Goal: Task Accomplishment & Management: Complete application form

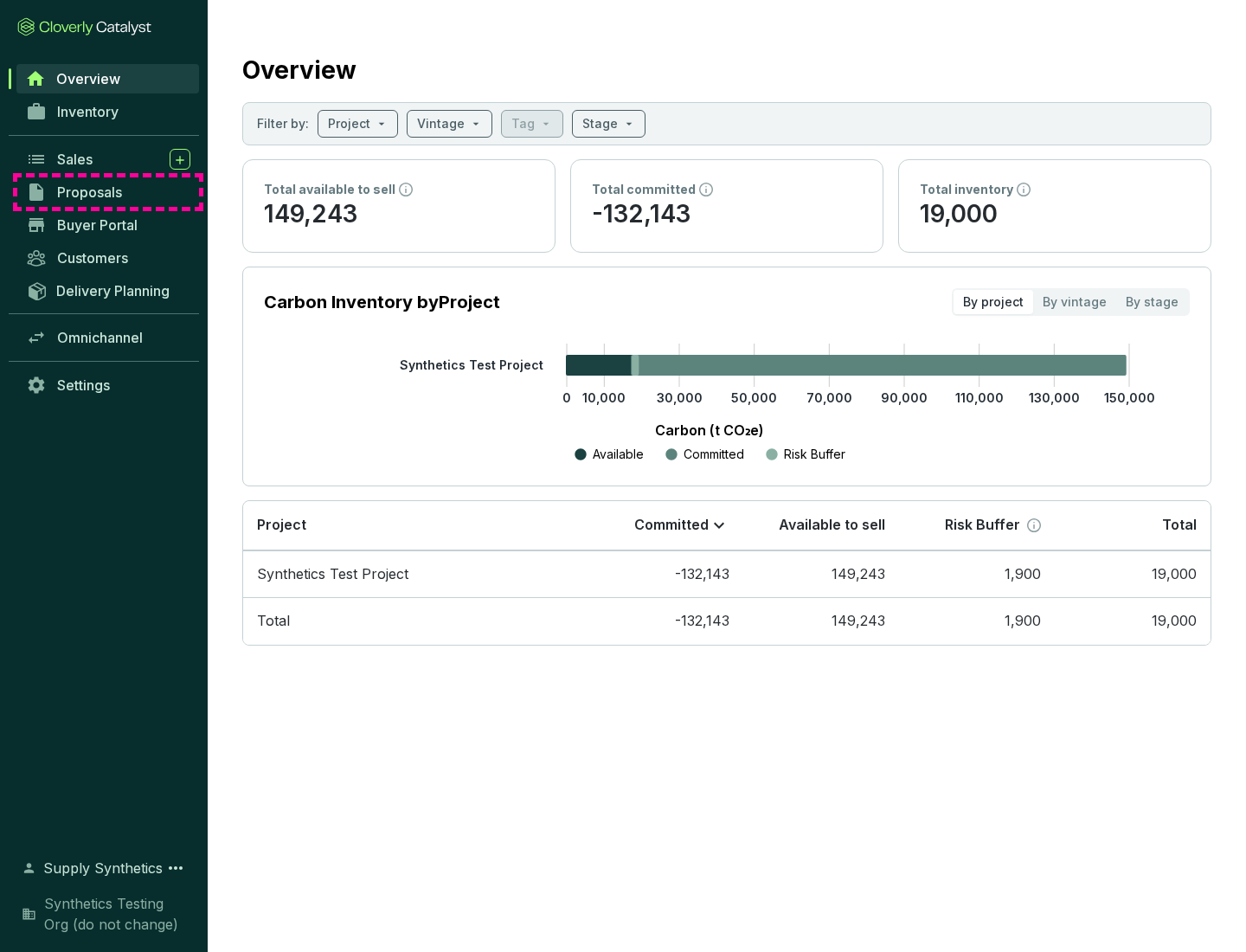
click at [108, 192] on span "Proposals" at bounding box center [89, 192] width 65 height 17
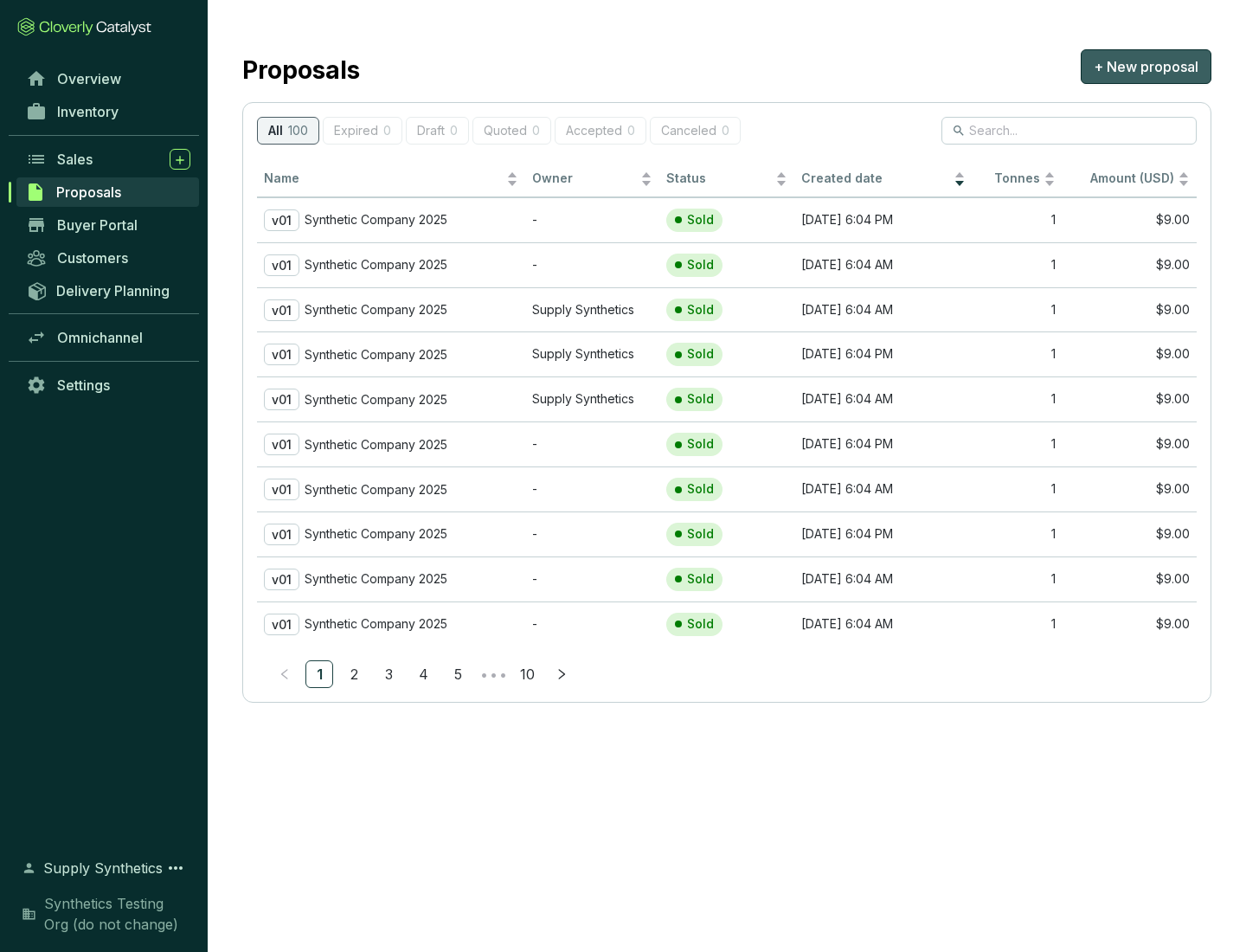
click at [1145, 67] on span "+ New proposal" at bounding box center [1145, 67] width 105 height 21
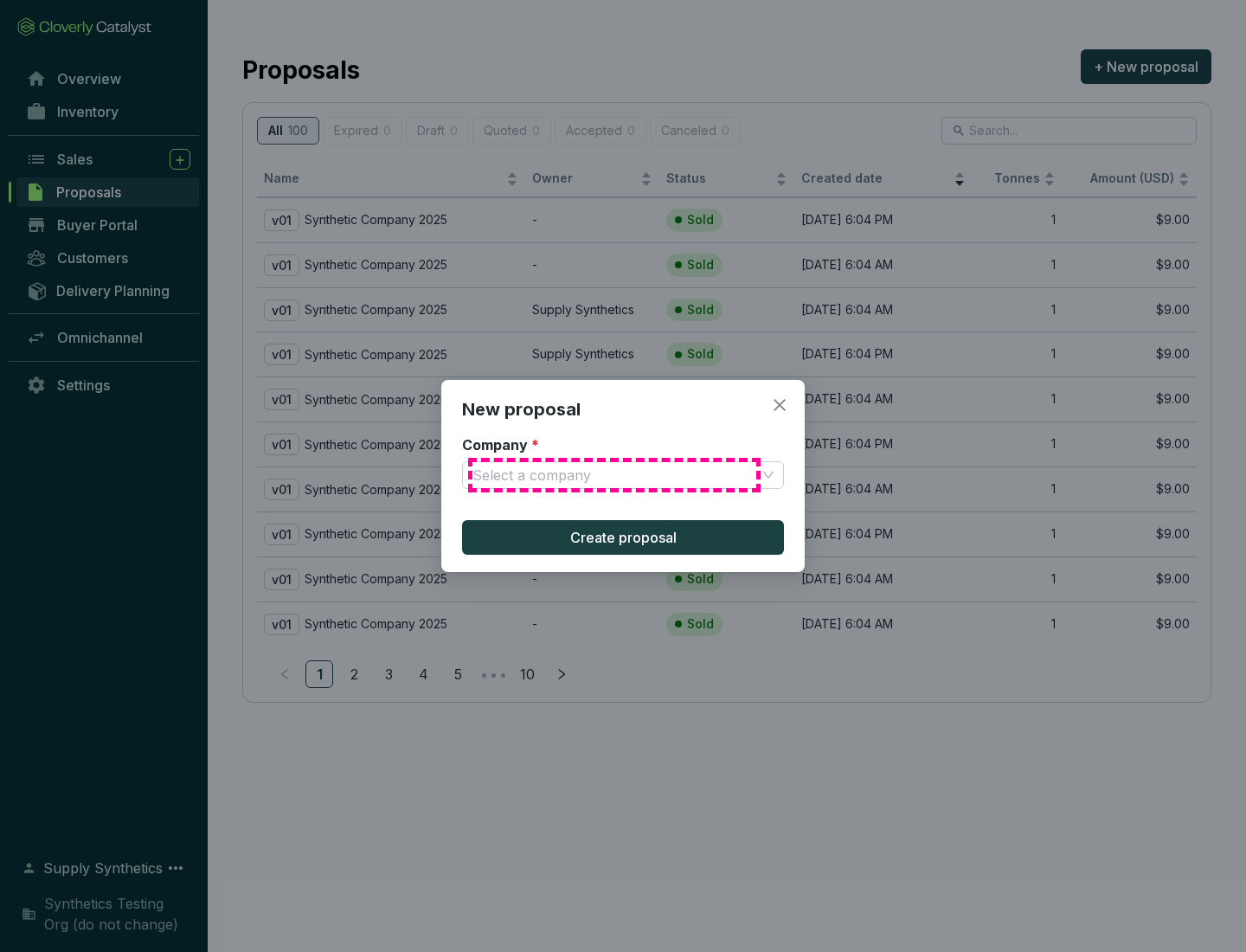
click at [614, 475] on input "Company *" at bounding box center [614, 475] width 284 height 26
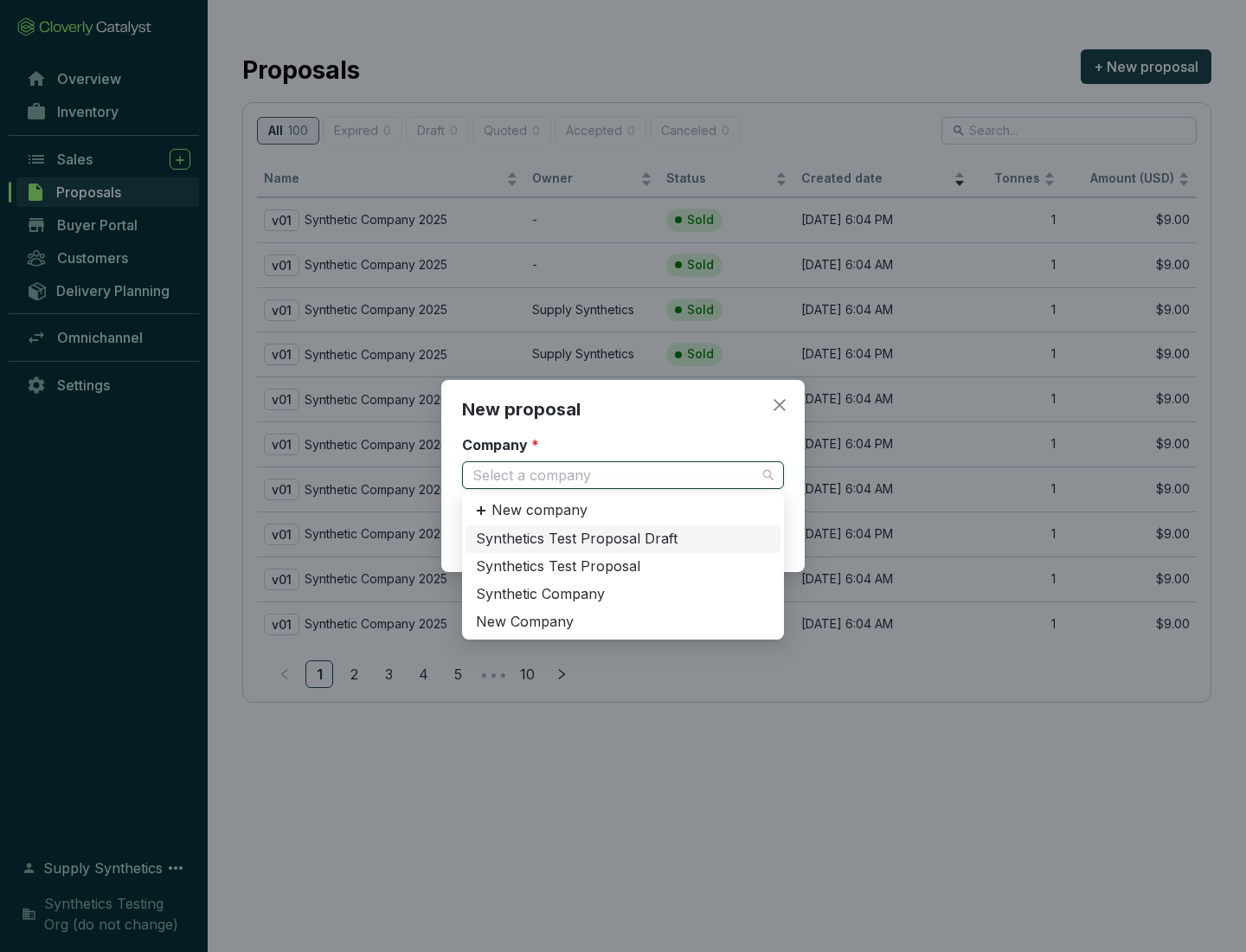
click at [623, 593] on div "Synthetic Company" at bounding box center [623, 594] width 295 height 19
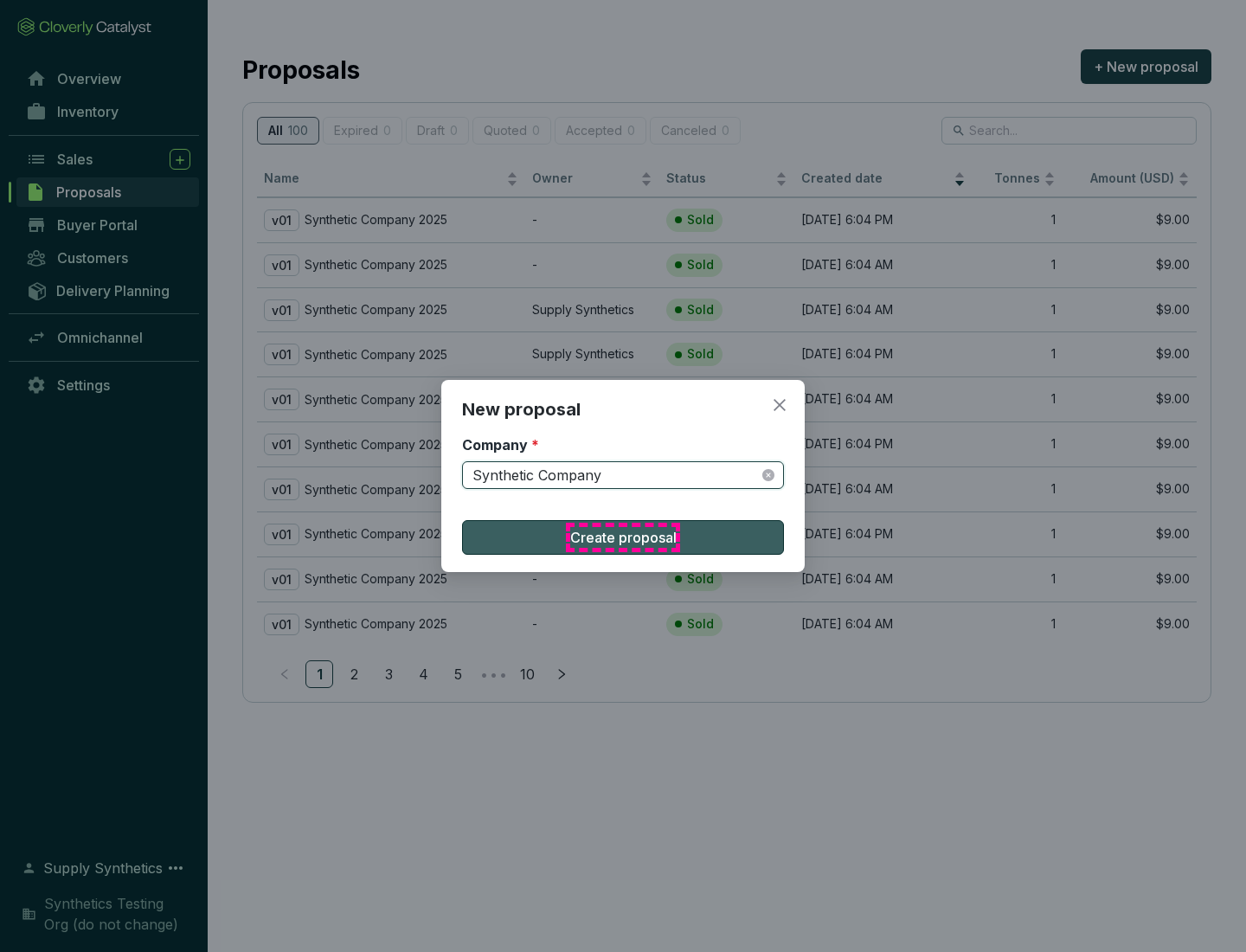
click at [623, 537] on span "Create proposal" at bounding box center [623, 537] width 107 height 21
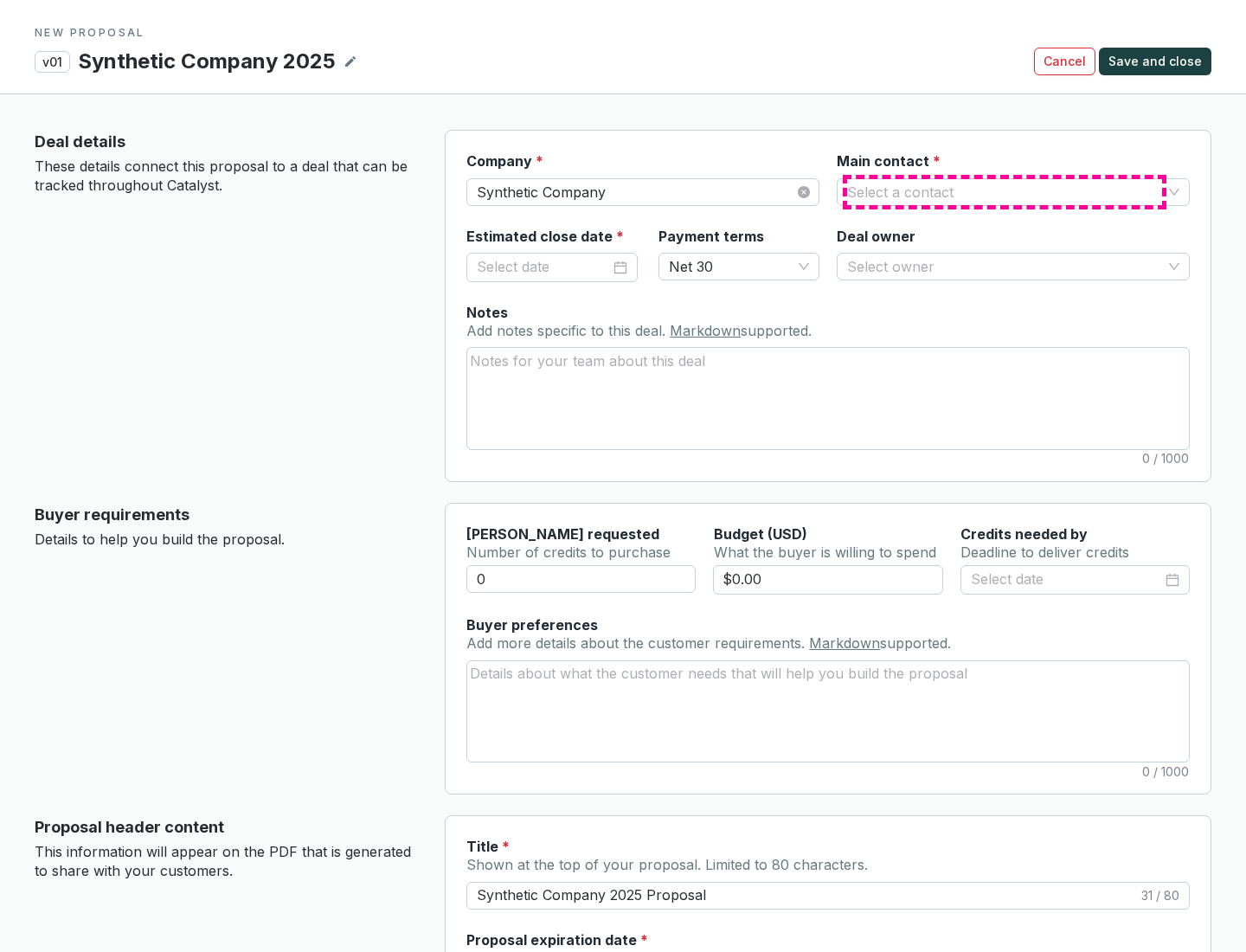
click at [1005, 191] on input "Main contact *" at bounding box center [1005, 192] width 315 height 26
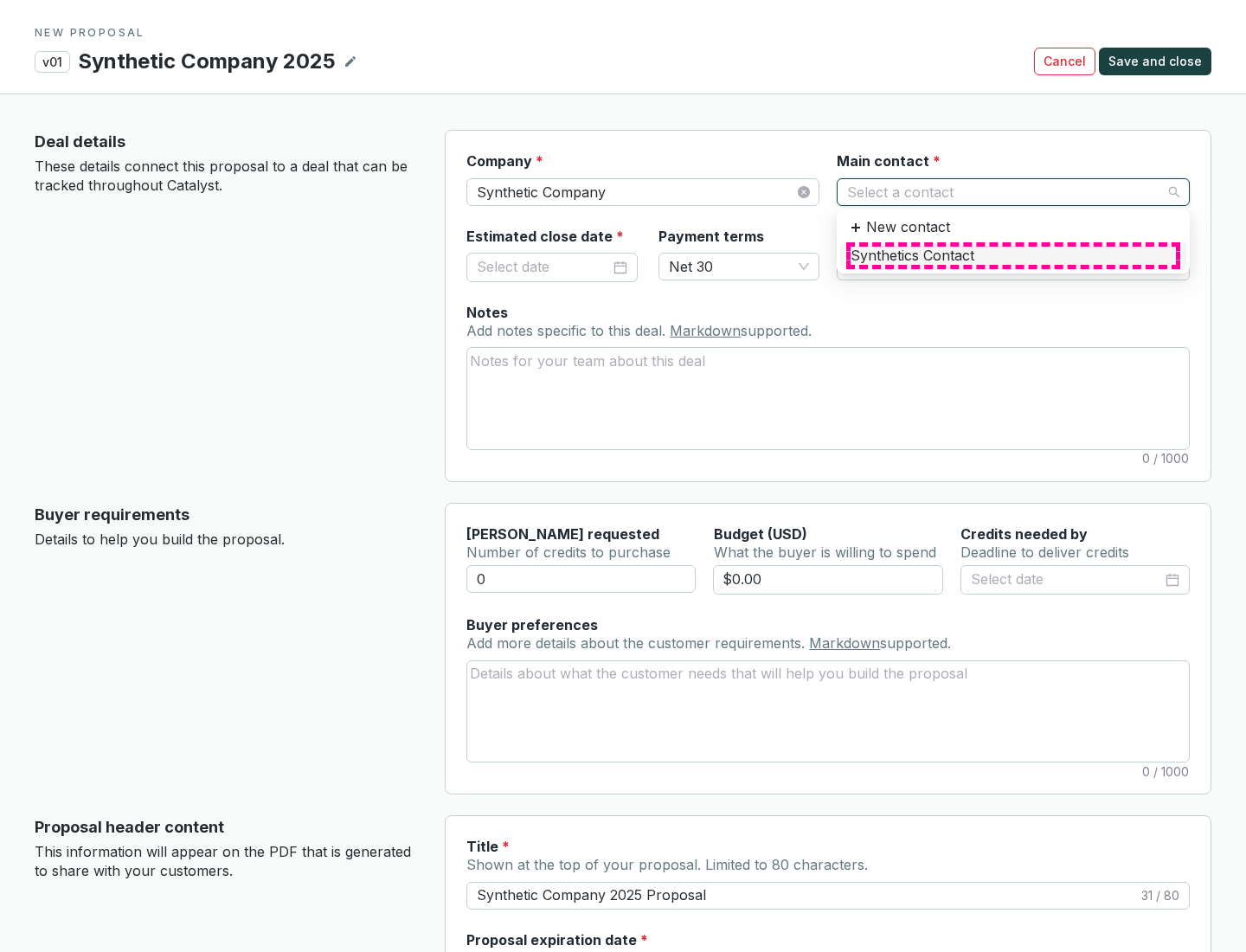
click at [1013, 256] on div "Synthetics Contact" at bounding box center [1014, 256] width 326 height 19
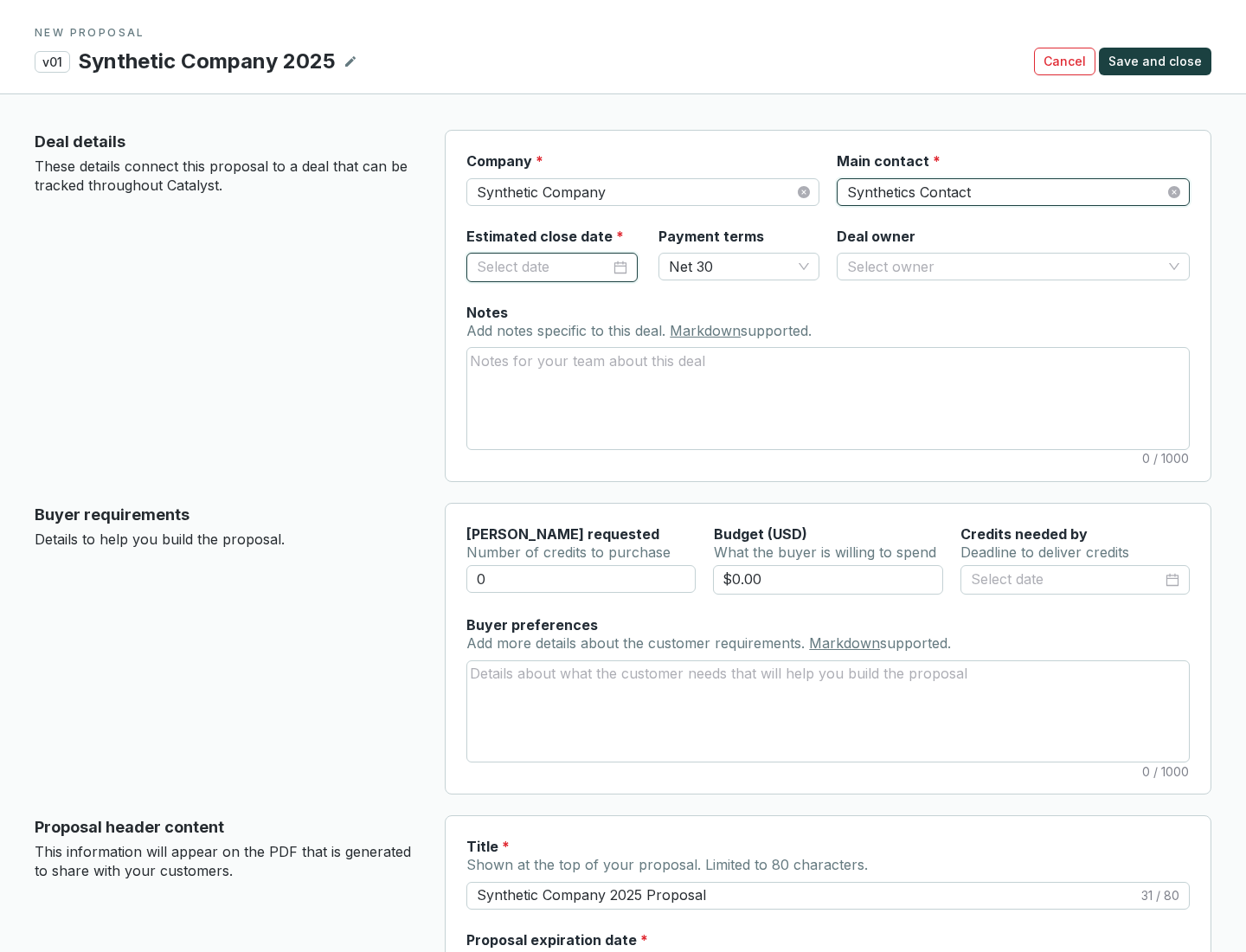
click at [543, 267] on input "Estimated close date *" at bounding box center [543, 268] width 133 height 23
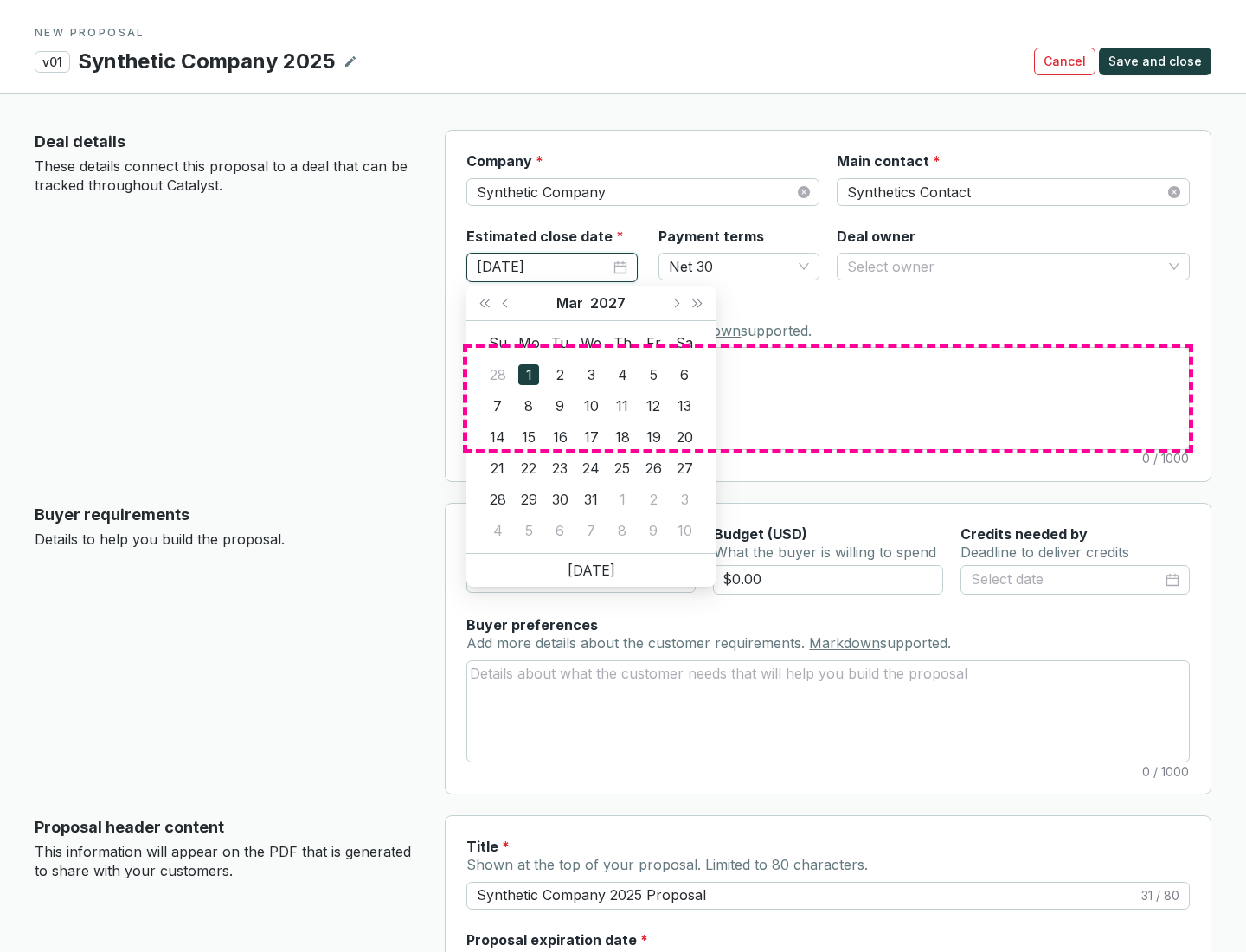
type input "[DATE]"
click at [828, 398] on textarea "Notes Add notes specific to this deal. Markdown supported." at bounding box center [827, 398] width 722 height 100
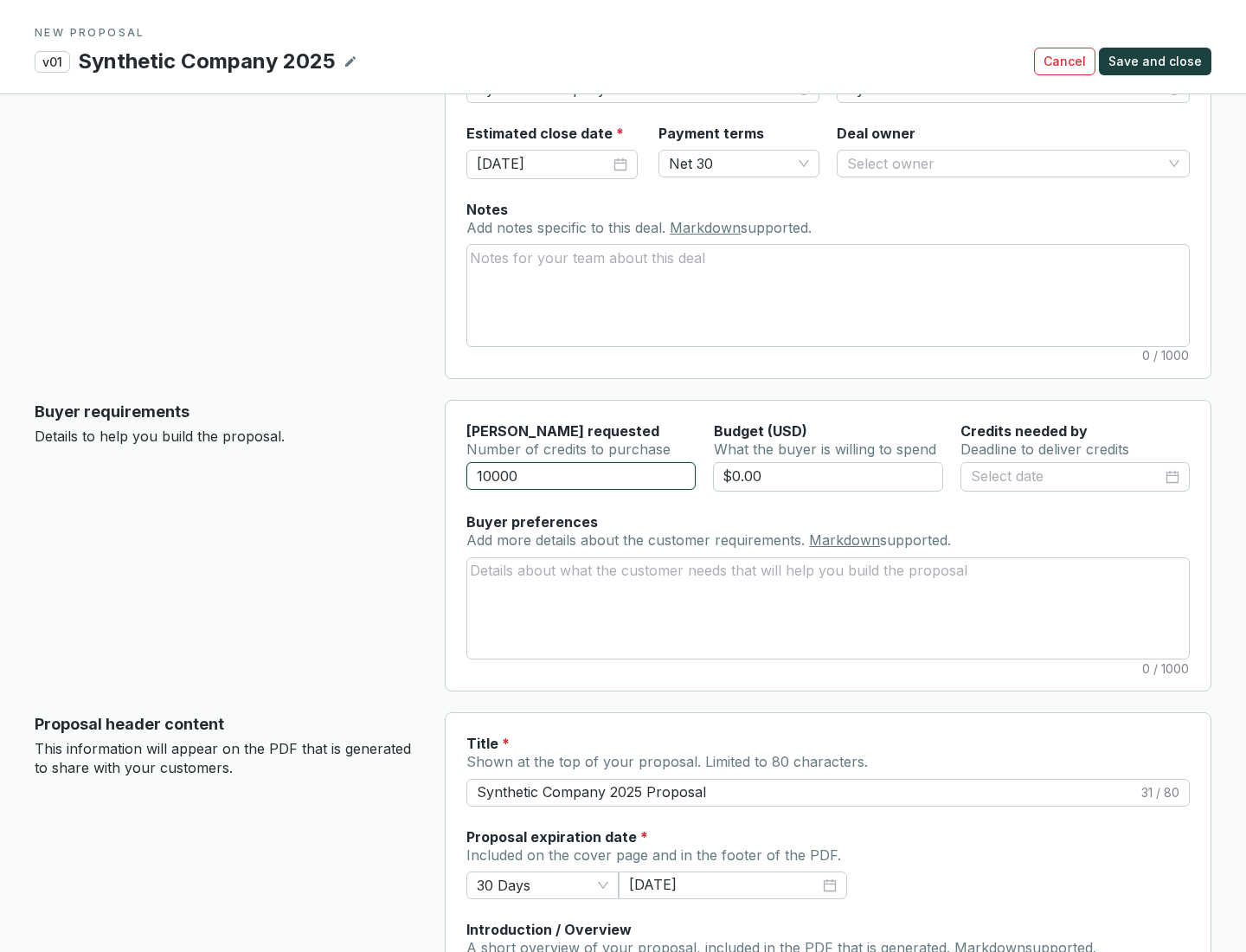
scroll to position [104, 0]
type input "10000"
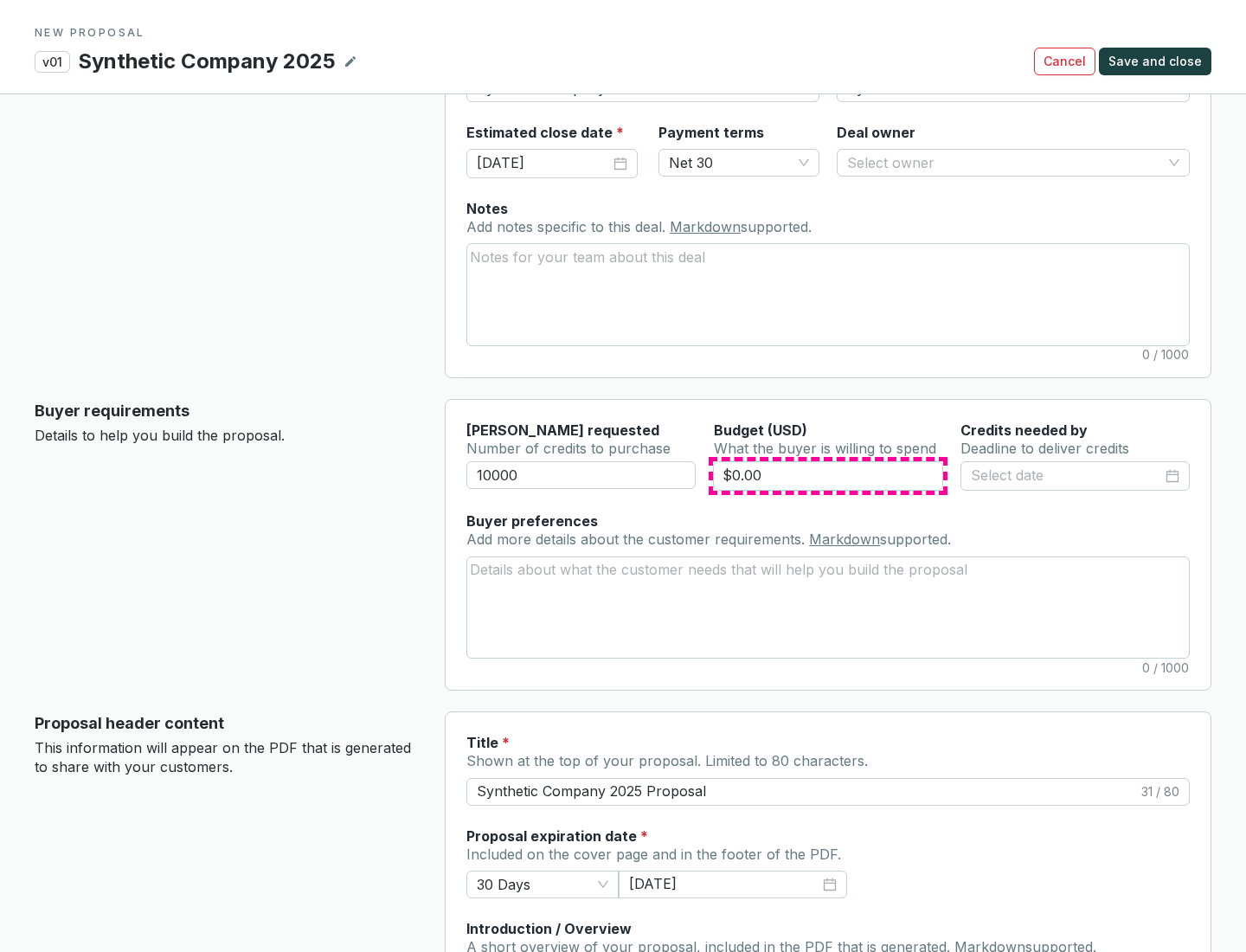
type input "$0.00"
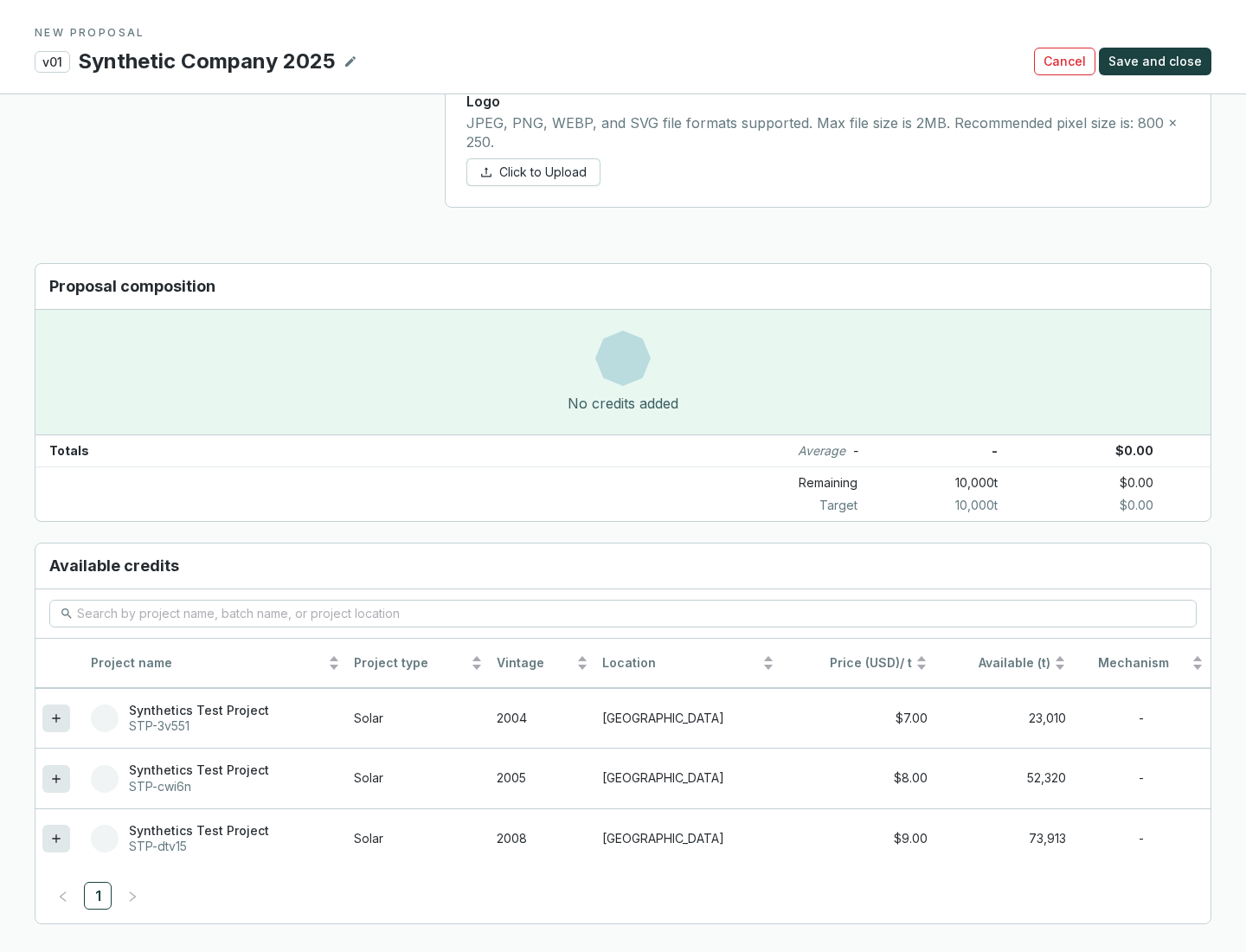
click at [56, 839] on icon at bounding box center [55, 838] width 8 height 8
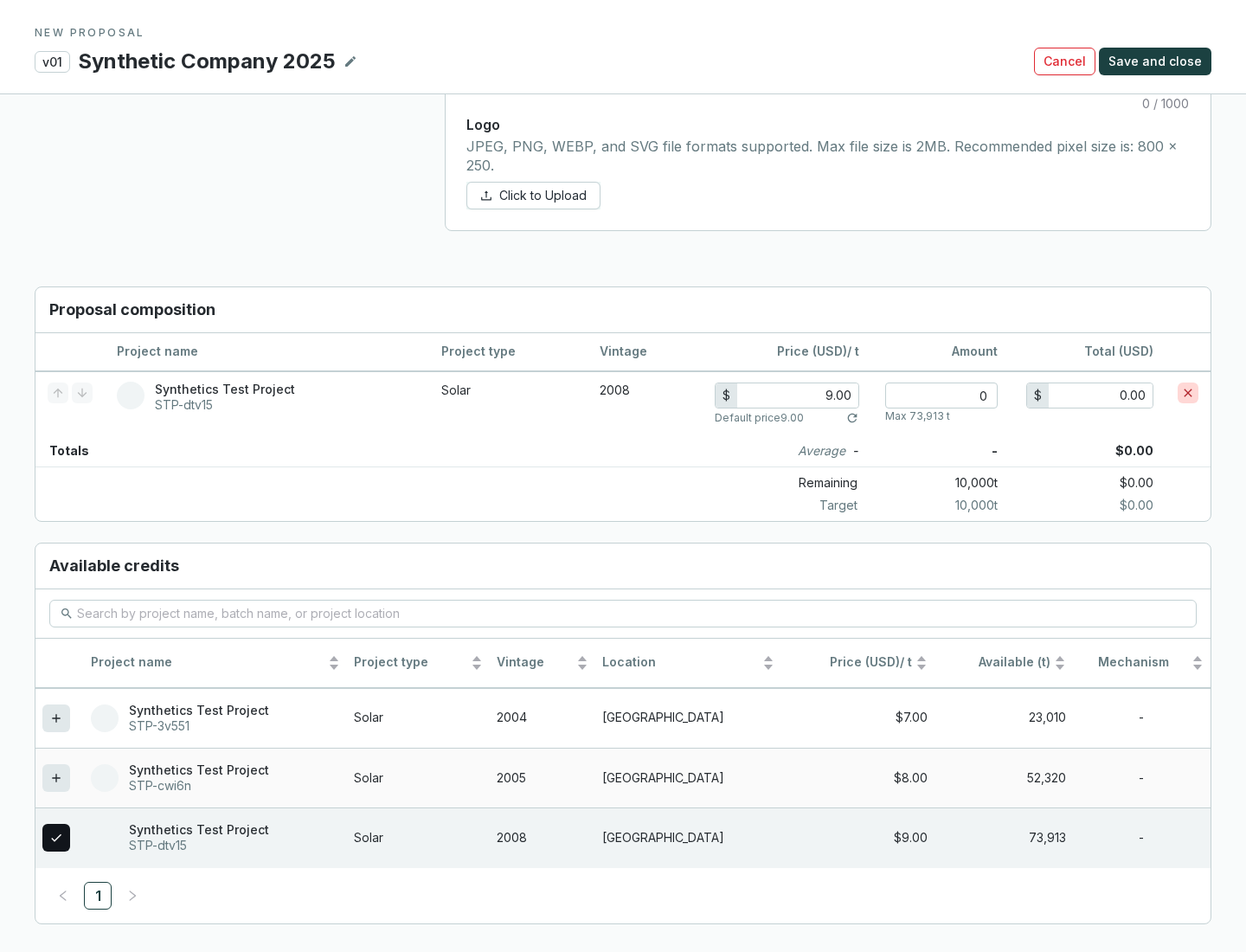
scroll to position [995, 0]
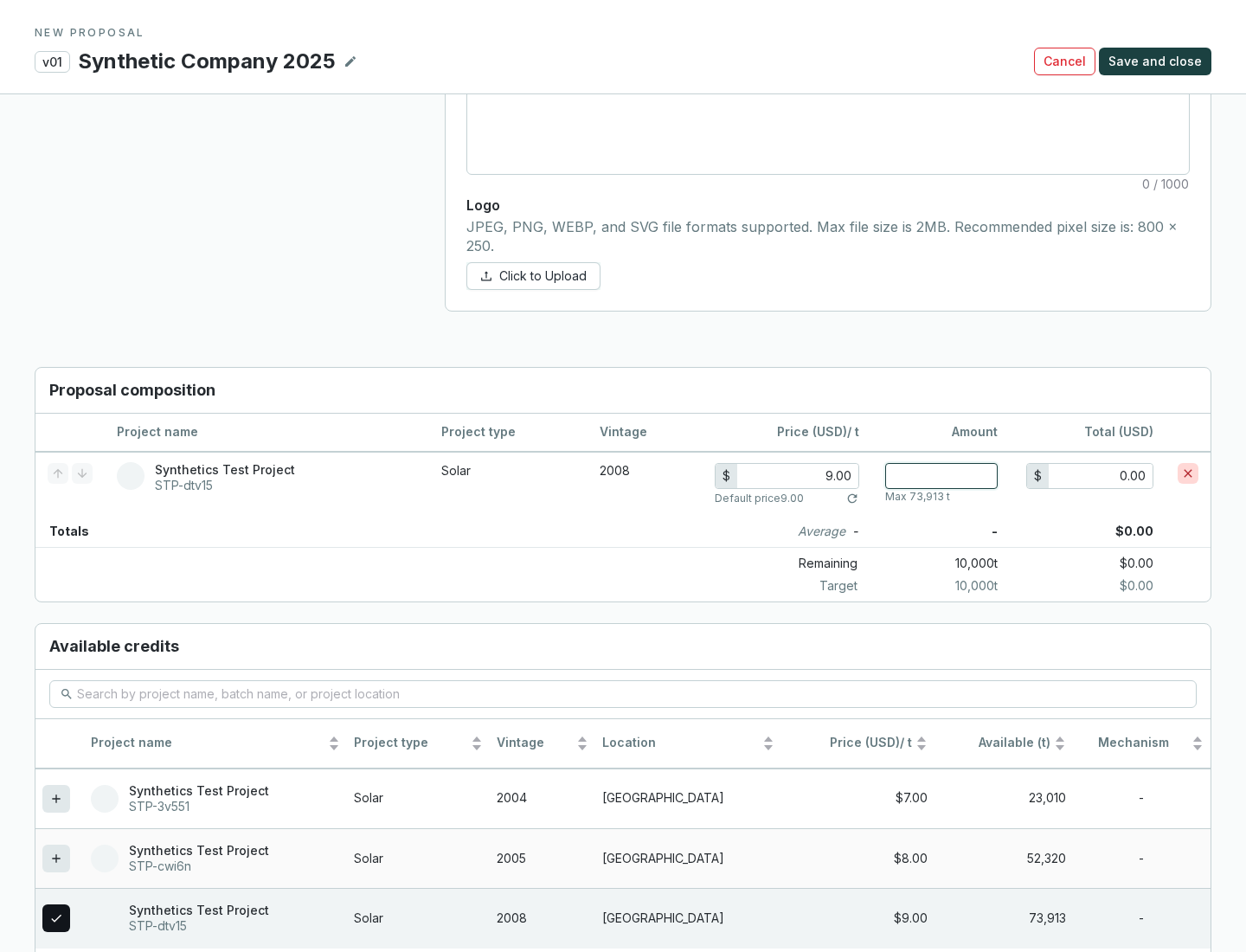
type input "1"
type input "9.00"
type input "1"
click at [1158, 62] on span "Save and close" at bounding box center [1155, 62] width 94 height 17
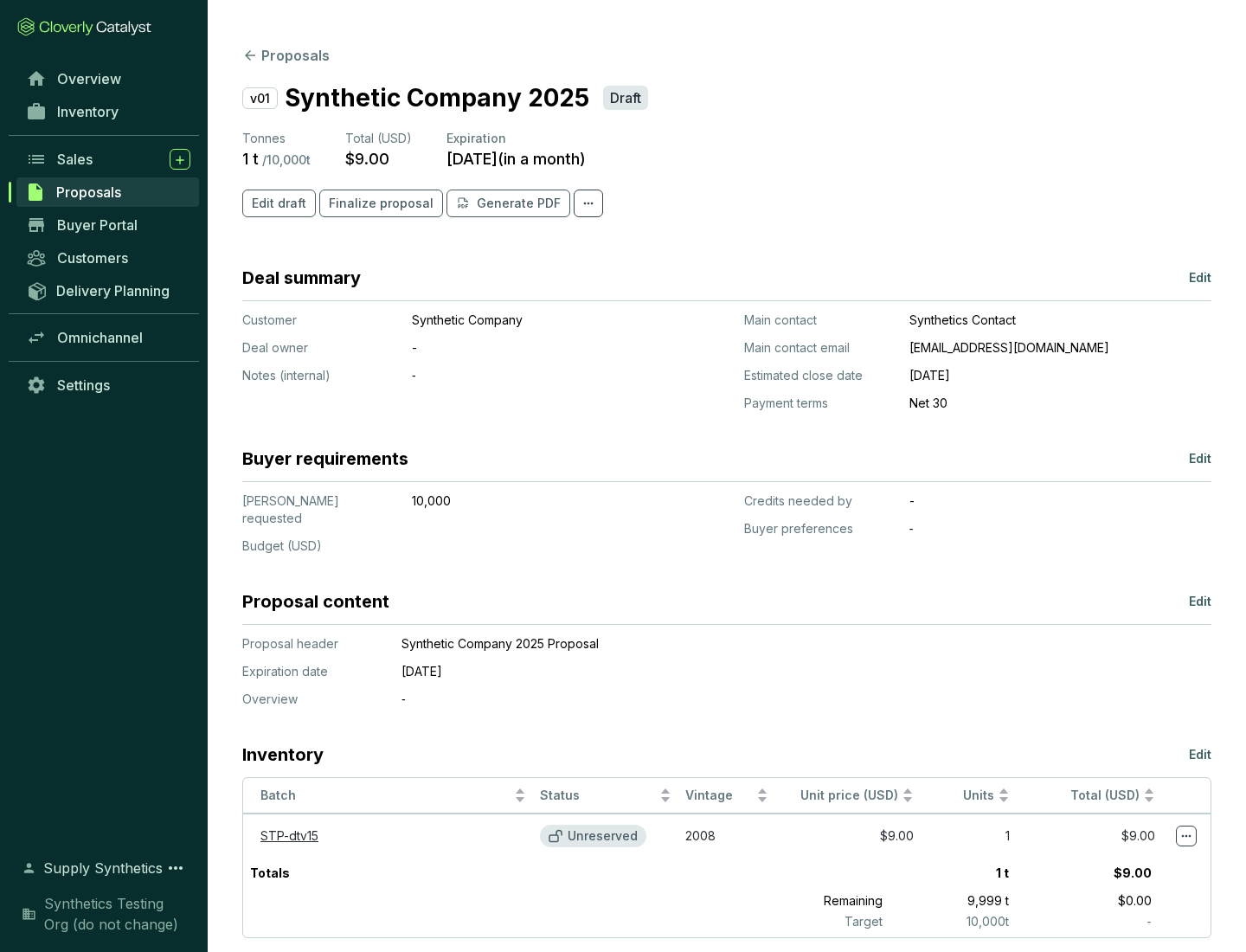
click at [375, 204] on span "Finalize proposal" at bounding box center [381, 204] width 105 height 17
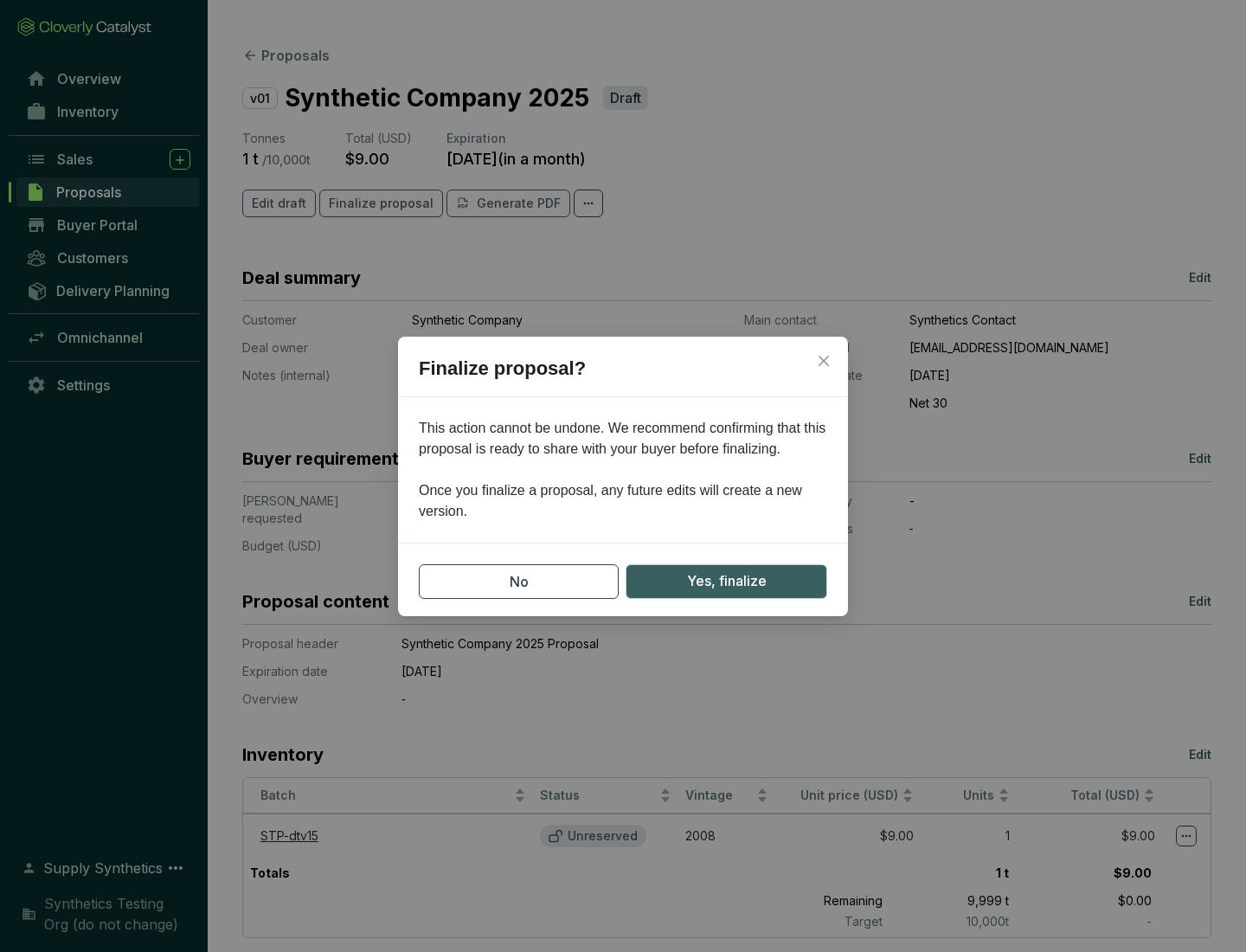
click at [726, 580] on span "Yes, finalize" at bounding box center [727, 580] width 80 height 22
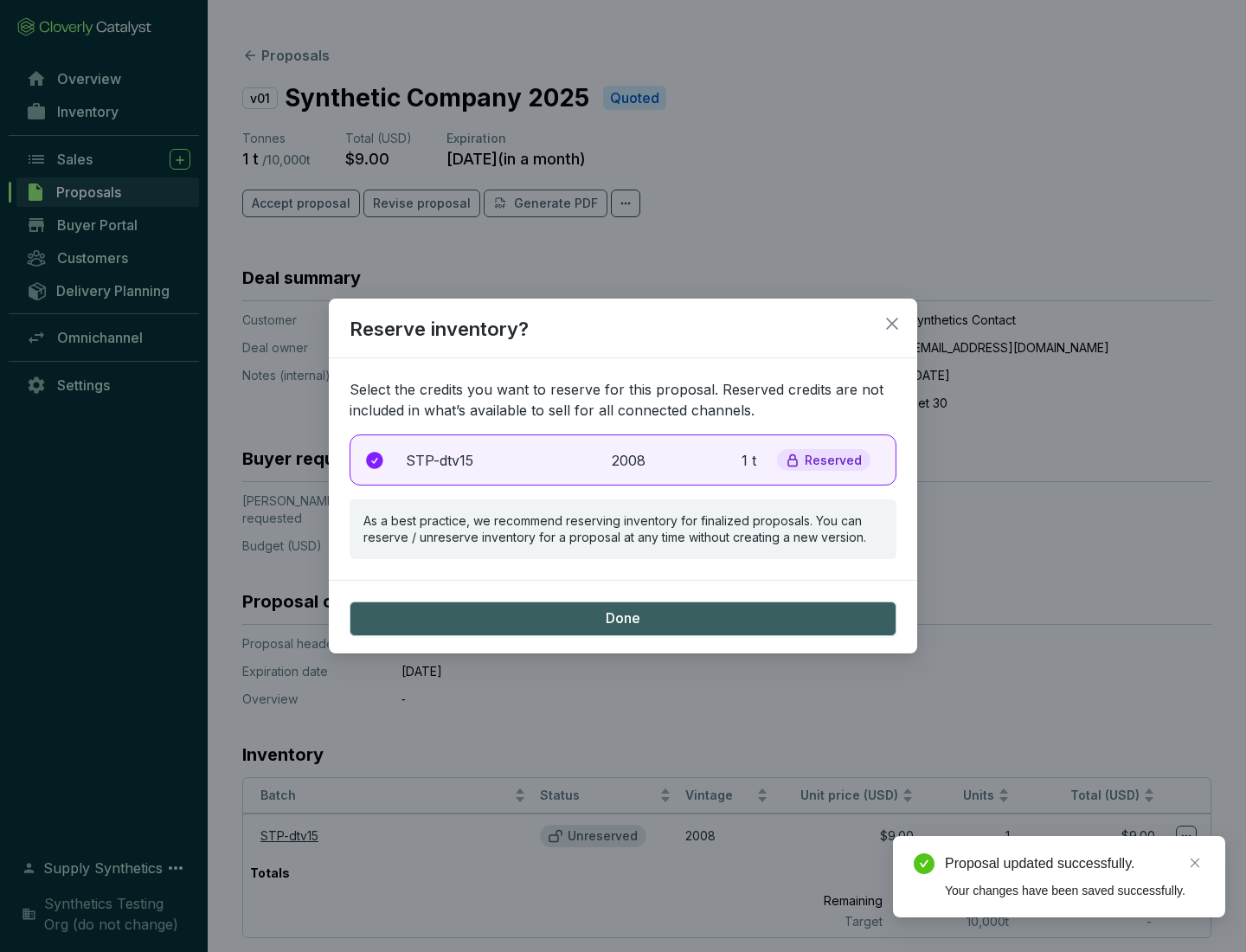
click at [623, 459] on p "2008" at bounding box center [631, 460] width 38 height 21
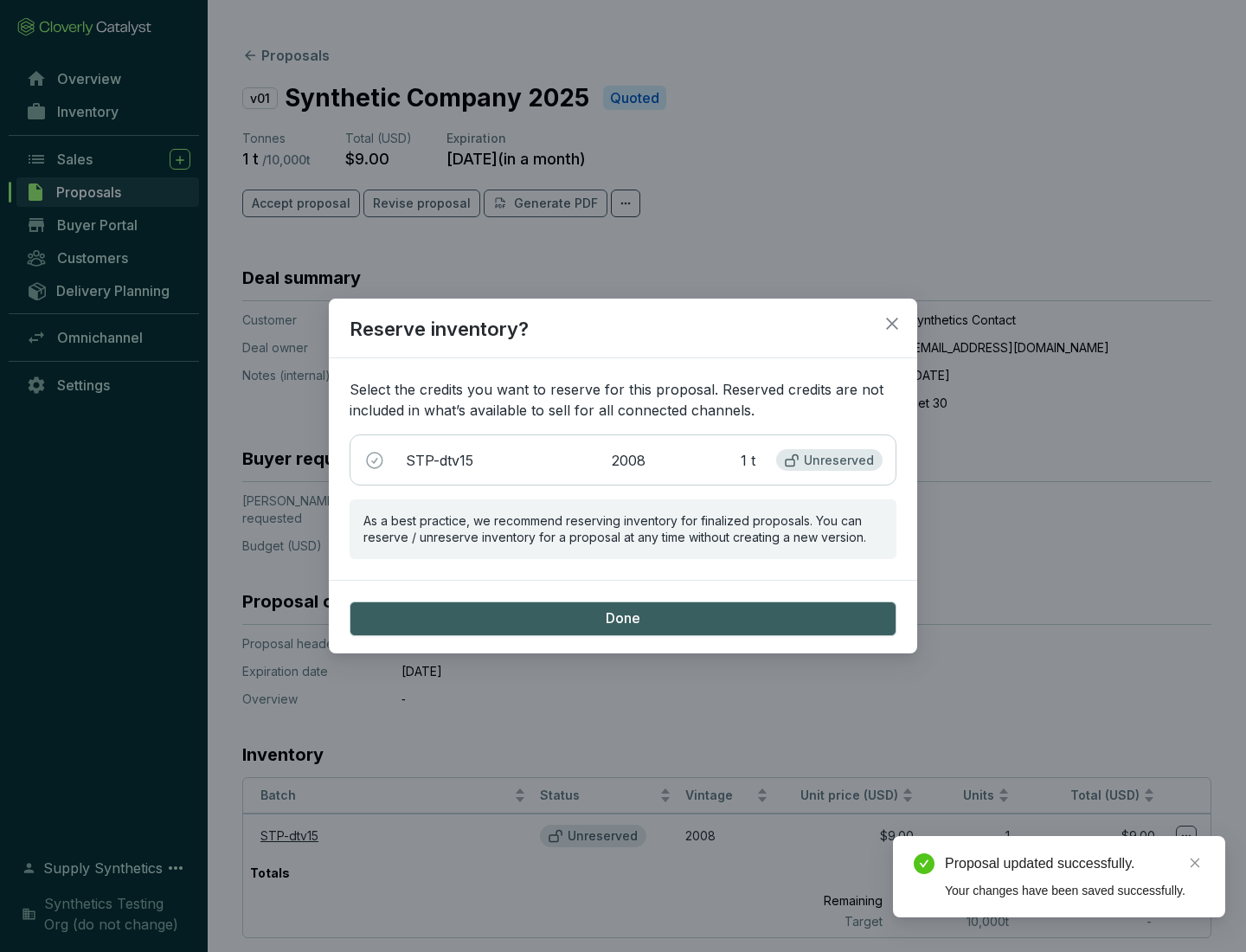
click at [623, 618] on span "Done" at bounding box center [623, 618] width 35 height 19
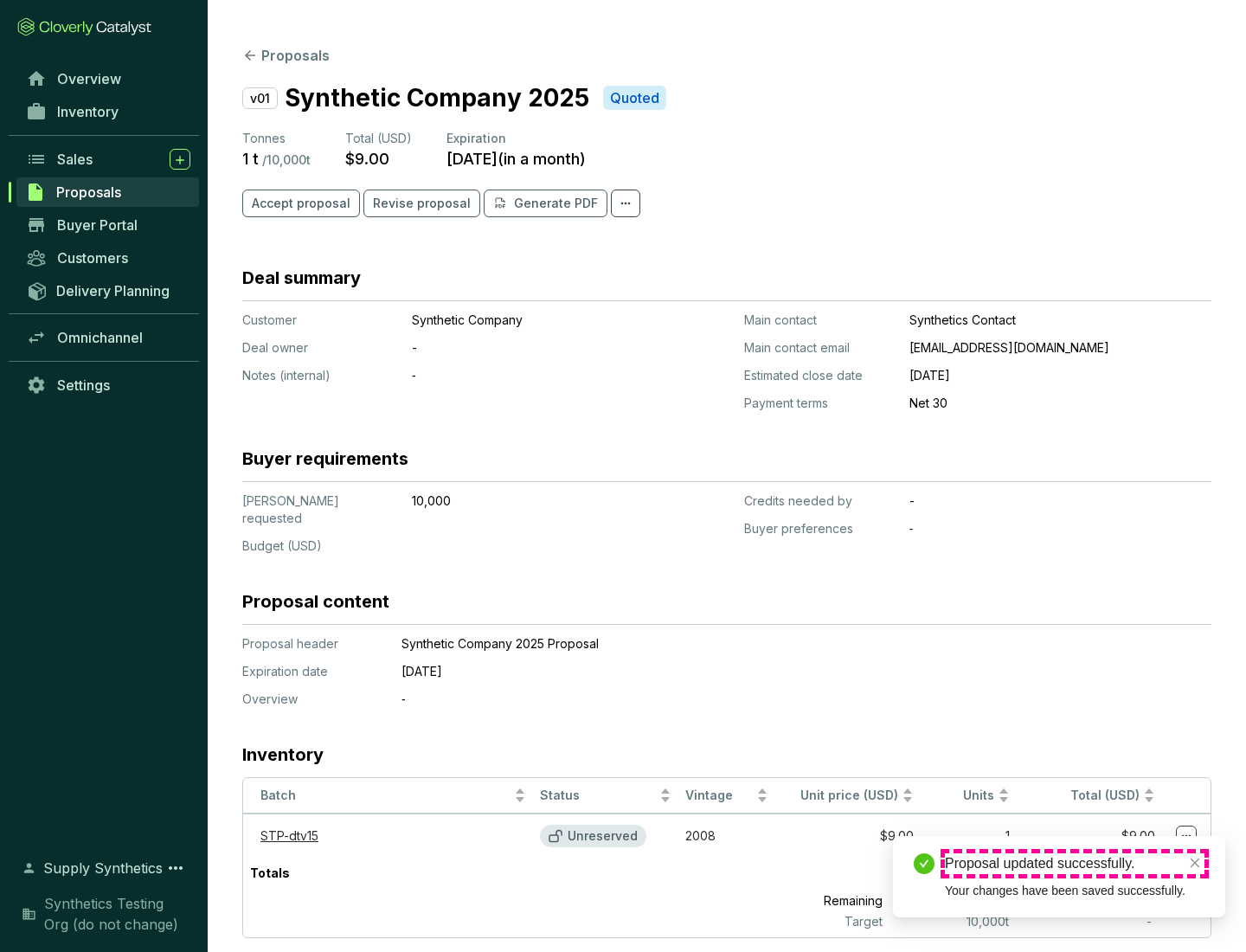
click at [1074, 864] on div "Proposal updated successfully." at bounding box center [1075, 864] width 260 height 21
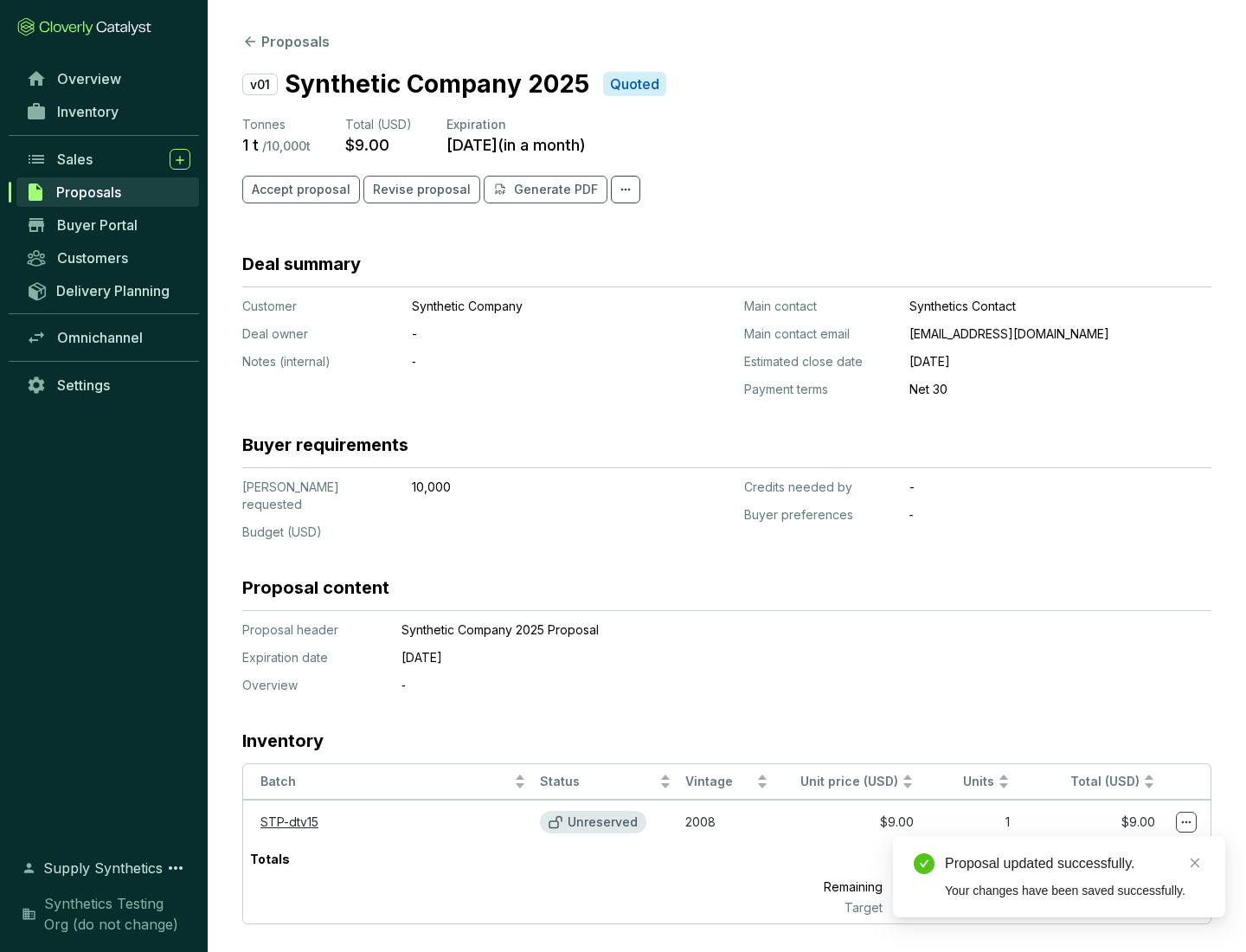
click at [1186, 821] on icon at bounding box center [1186, 822] width 10 height 3
click at [1133, 844] on div "Proposal updated successfully. Your changes have been saved successfully." at bounding box center [1060, 877] width 333 height 81
click at [1074, 864] on div "Proposal updated successfully." at bounding box center [1075, 864] width 260 height 21
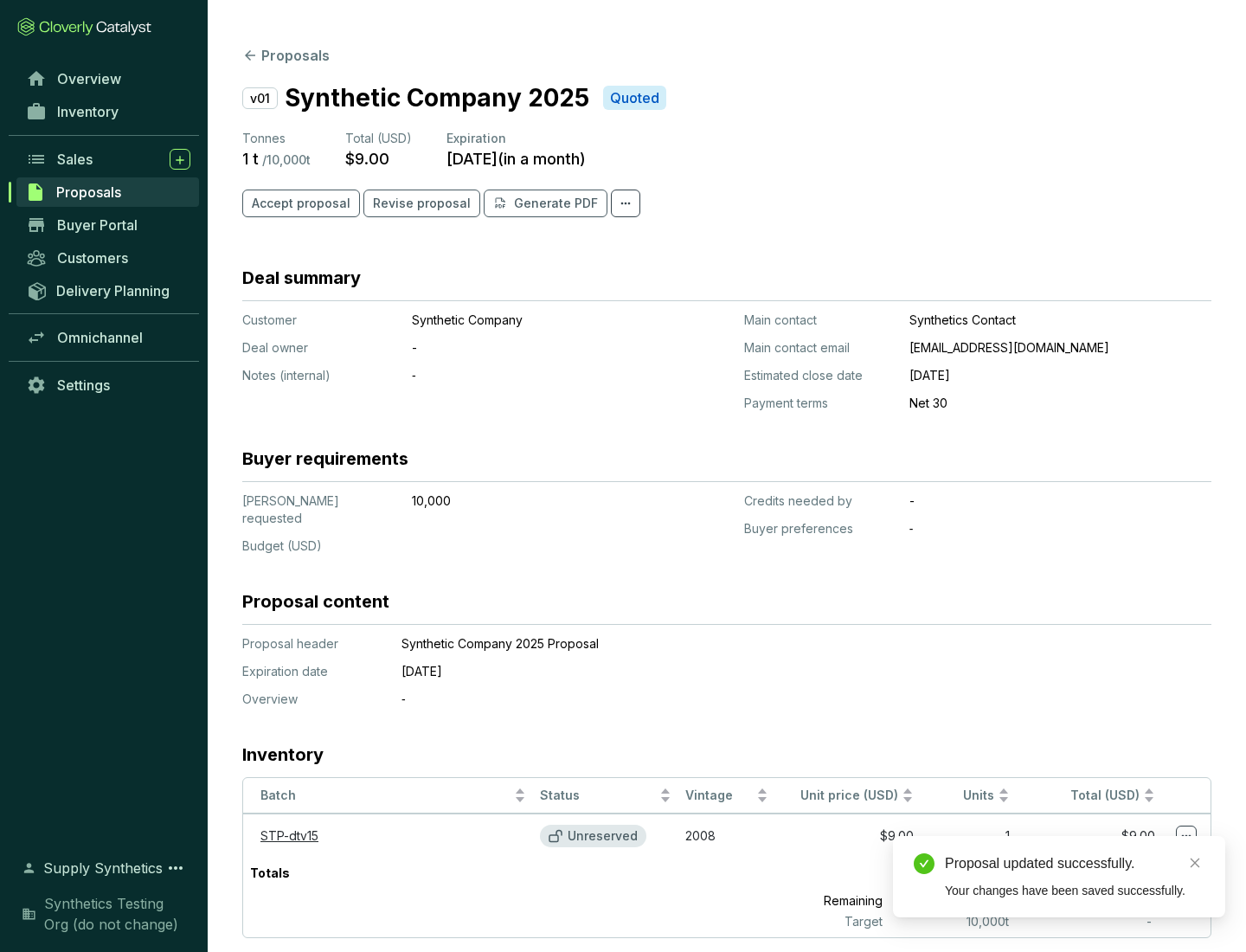
click at [299, 204] on span "Accept proposal" at bounding box center [302, 204] width 99 height 17
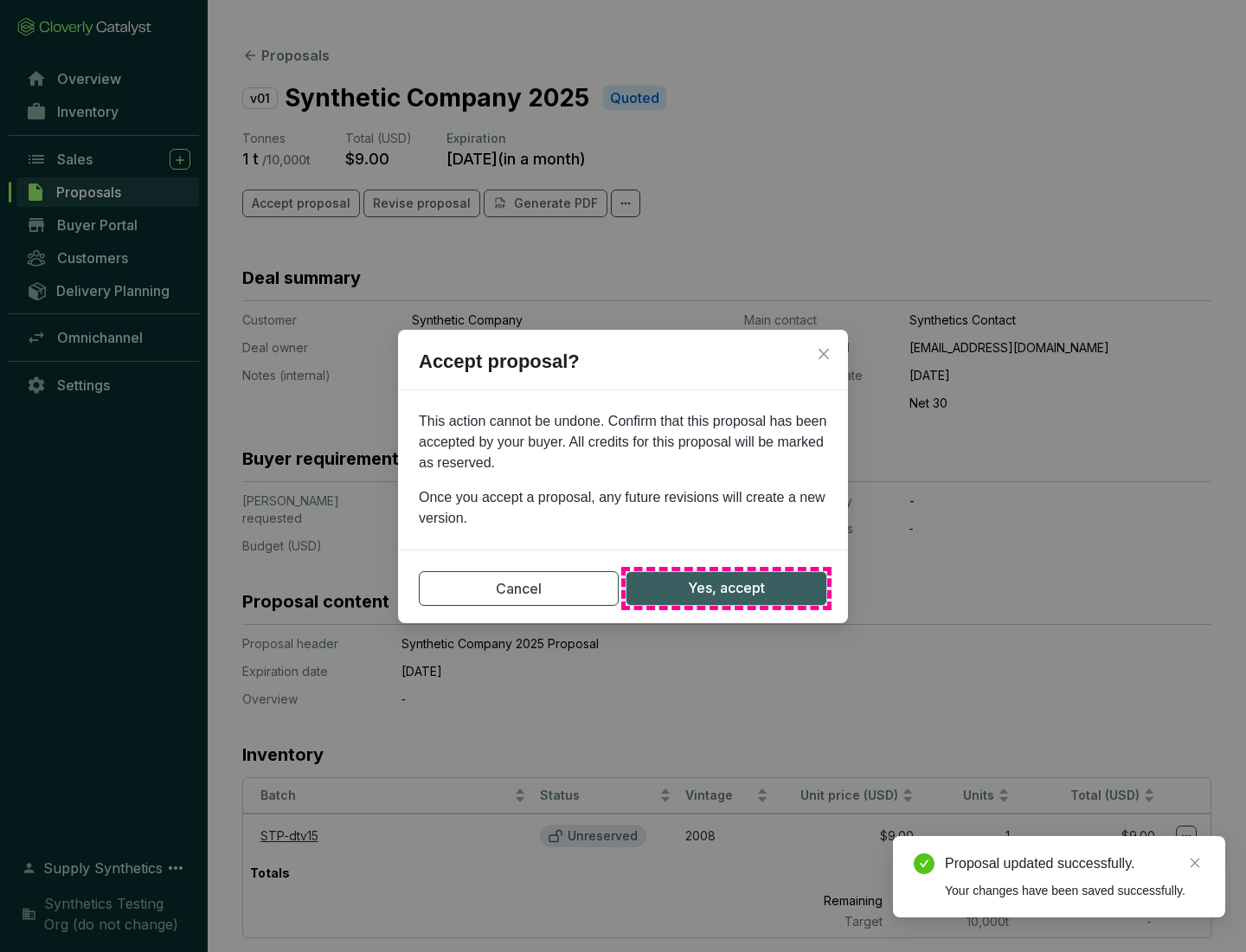
click at [726, 587] on span "Yes, accept" at bounding box center [726, 587] width 77 height 22
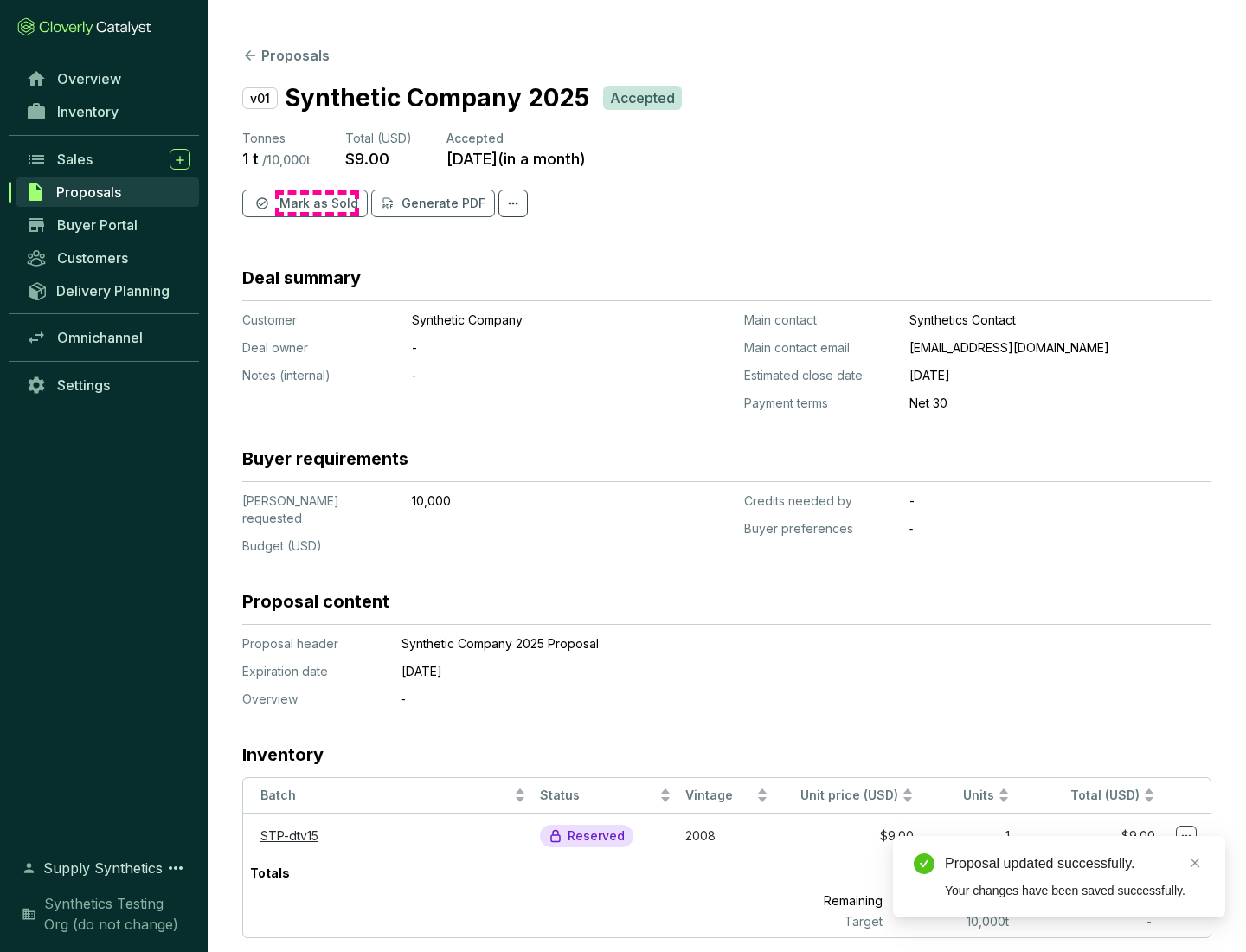
click at [317, 204] on span "Mark as Sold" at bounding box center [319, 204] width 79 height 17
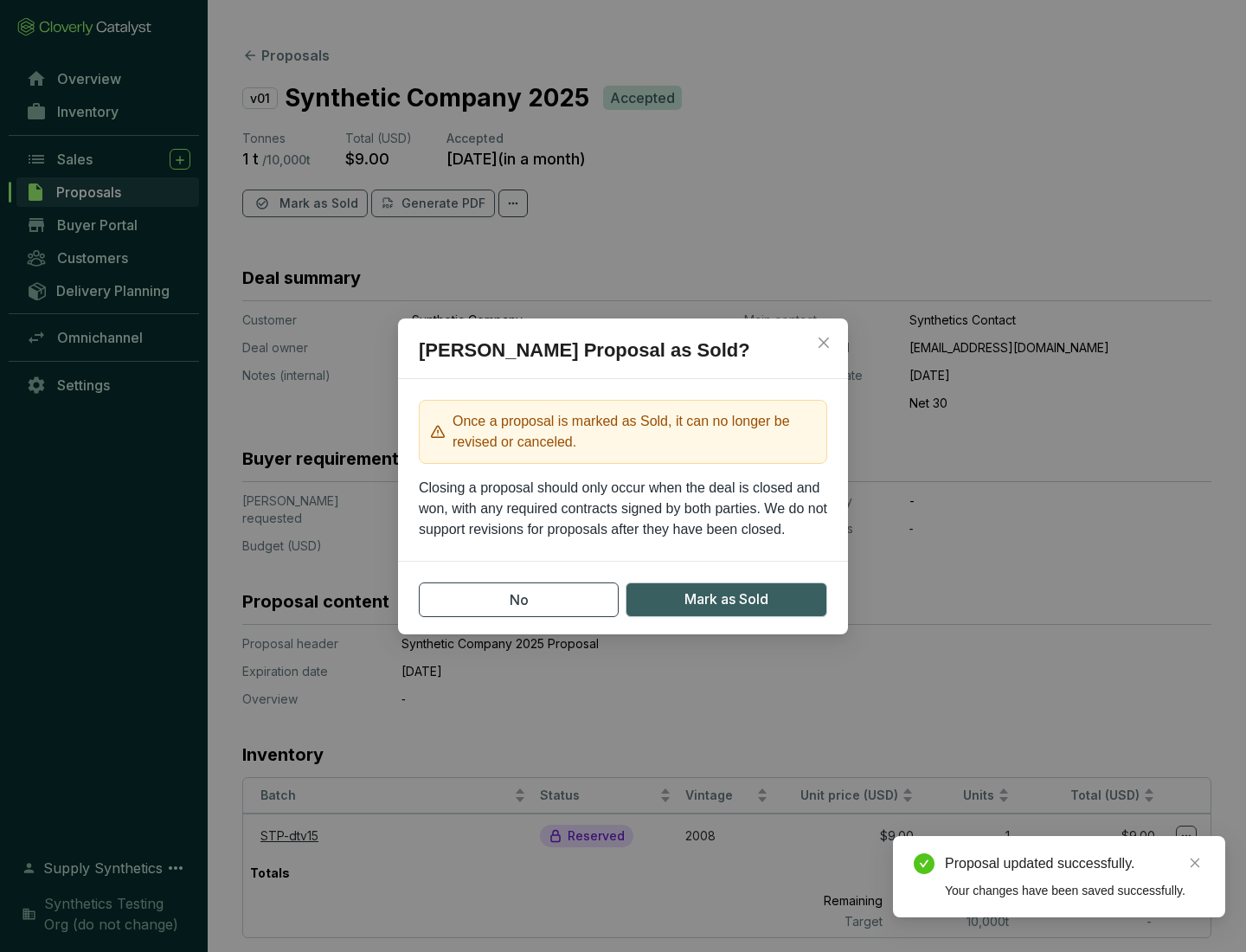
click at [726, 599] on span "Mark as Sold" at bounding box center [726, 599] width 84 height 22
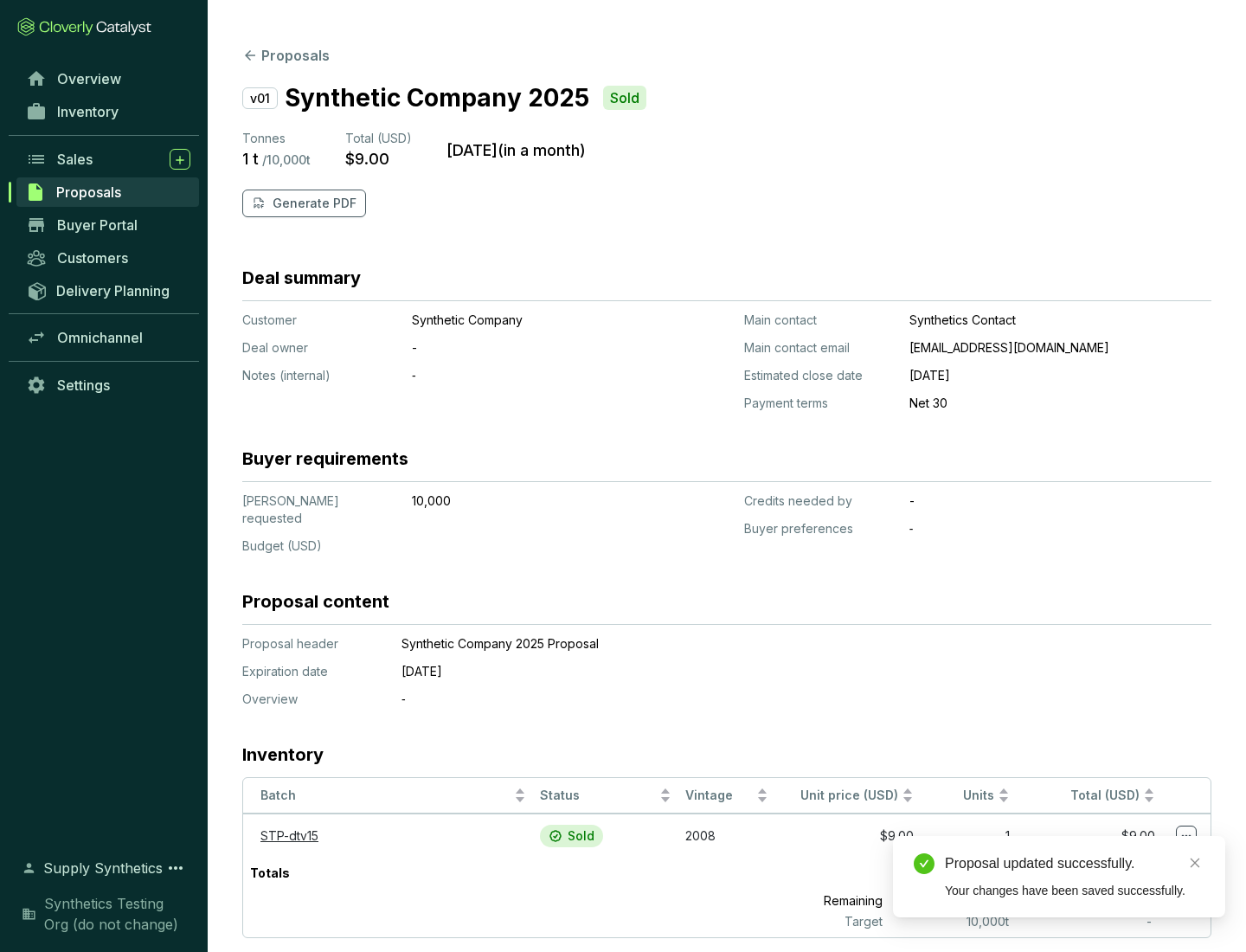
click at [313, 204] on p "Generate PDF" at bounding box center [315, 204] width 84 height 17
click at [1074, 864] on div "Proposal updated successfully." at bounding box center [1075, 864] width 260 height 21
